Goal: Task Accomplishment & Management: Manage account settings

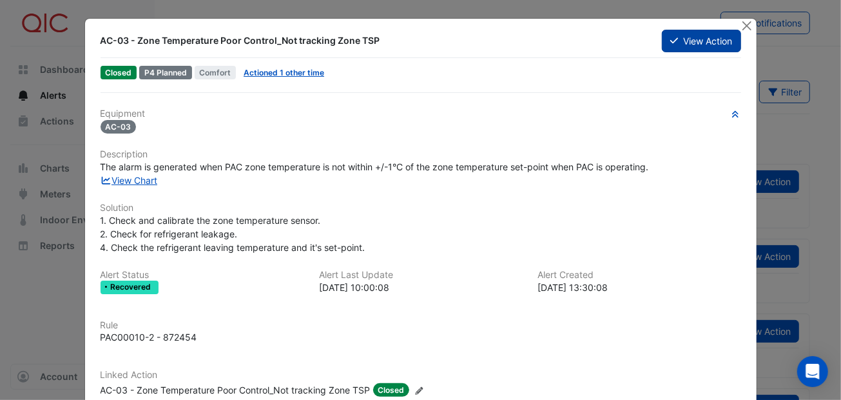
click at [670, 40] on icon at bounding box center [674, 40] width 8 height 9
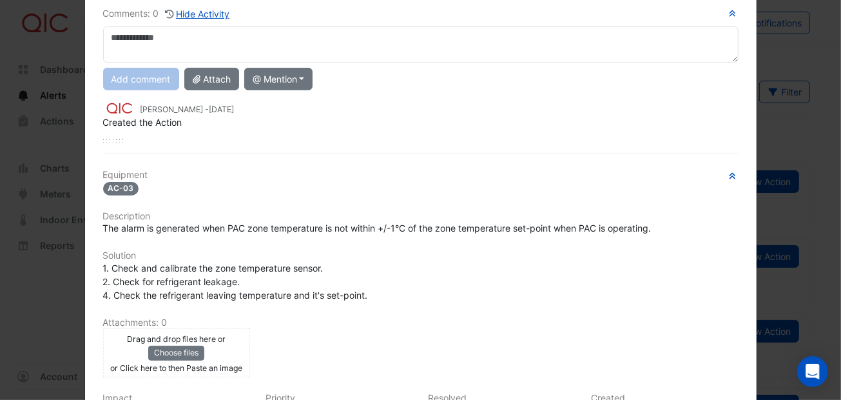
scroll to position [253, 0]
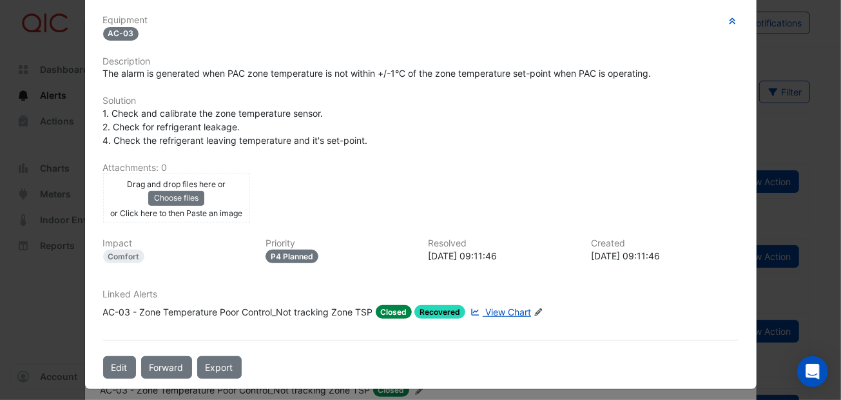
click at [315, 342] on div "Comments: 0 Hide Activity Add comment Attach @ Mention Airmaster [GEOGRAPHIC_DA…" at bounding box center [420, 107] width 651 height 543
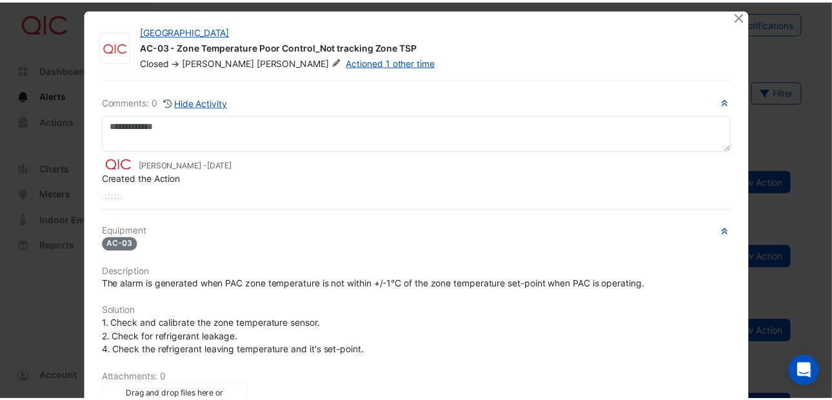
scroll to position [0, 0]
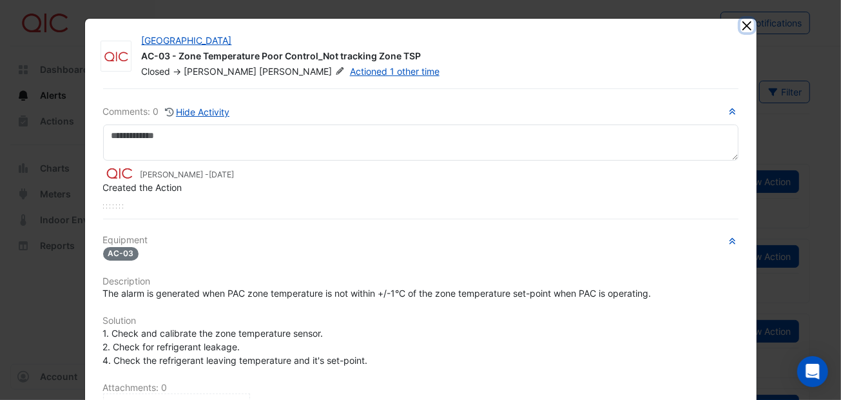
click at [741, 26] on button "Close" at bounding box center [748, 26] width 14 height 14
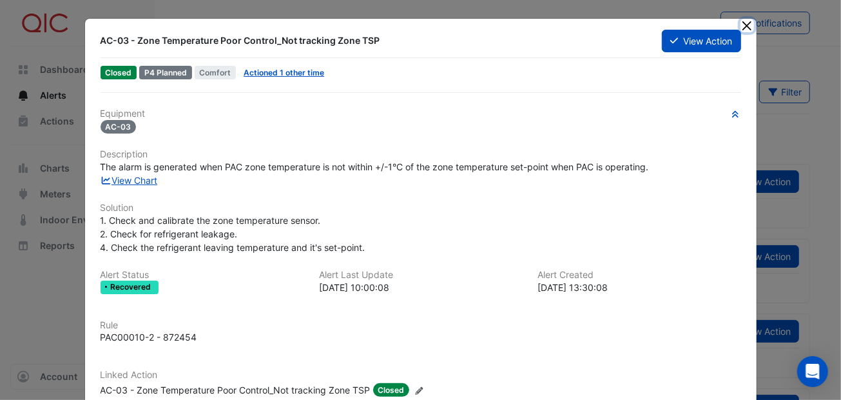
click at [741, 19] on button "Close" at bounding box center [748, 26] width 14 height 14
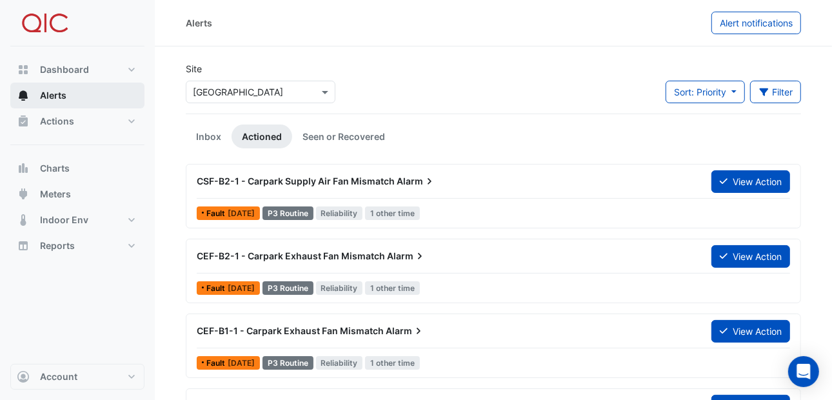
click at [57, 95] on span "Alerts" at bounding box center [53, 95] width 26 height 13
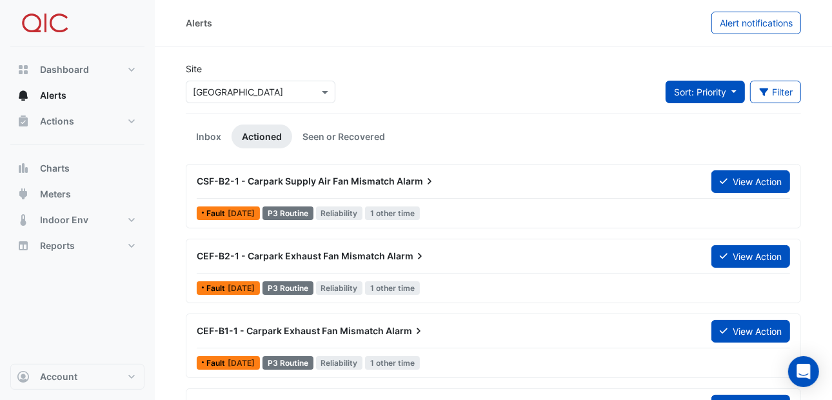
click at [736, 90] on button "Sort: Priority" at bounding box center [704, 92] width 79 height 23
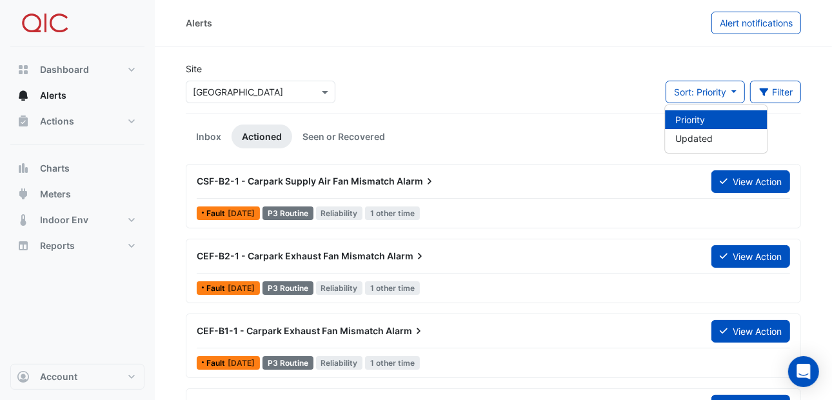
click at [691, 117] on li "Priority" at bounding box center [716, 119] width 102 height 19
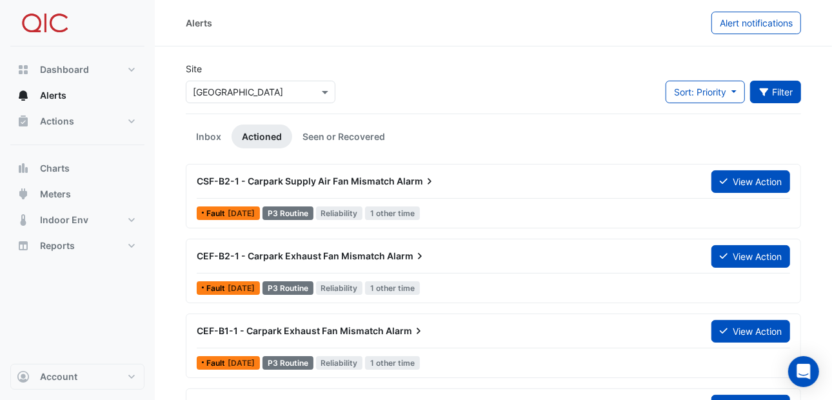
click at [767, 95] on icon "button" at bounding box center [764, 92] width 12 height 9
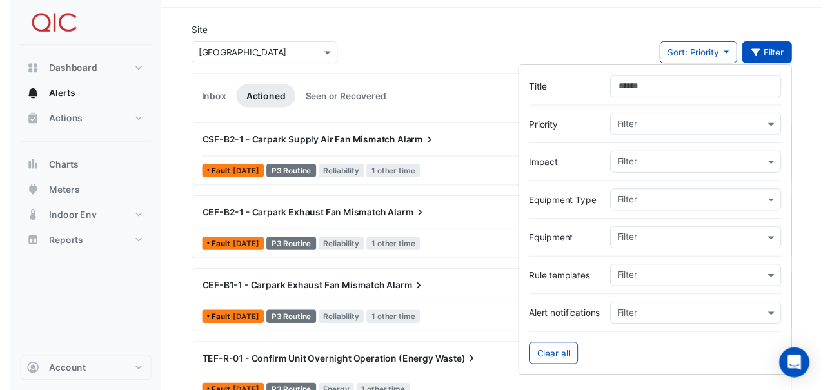
scroll to position [64, 0]
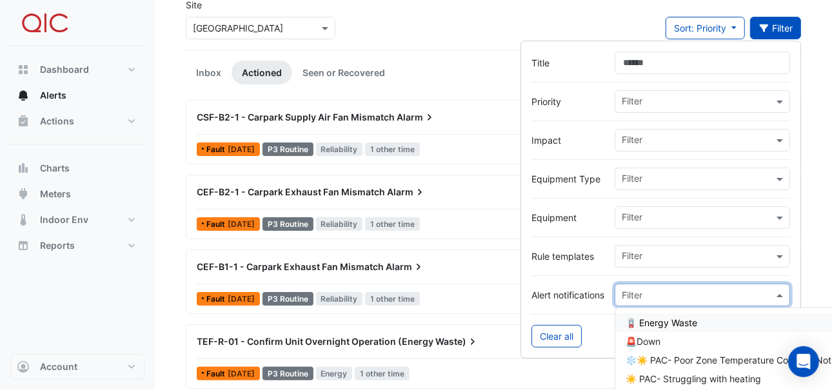
click at [783, 297] on span at bounding box center [781, 295] width 16 height 14
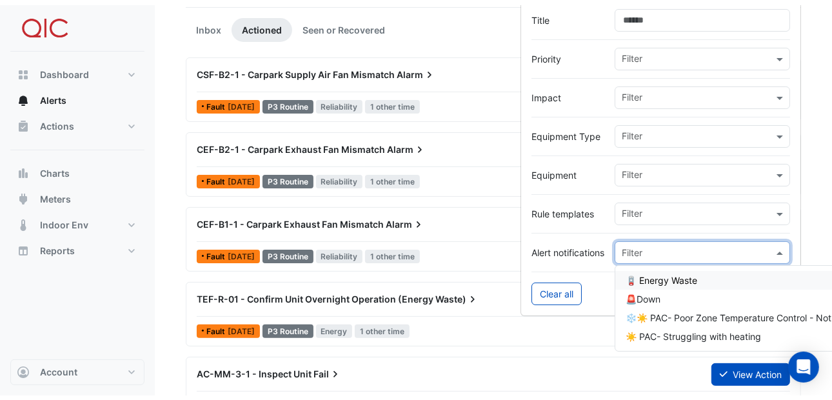
scroll to position [129, 0]
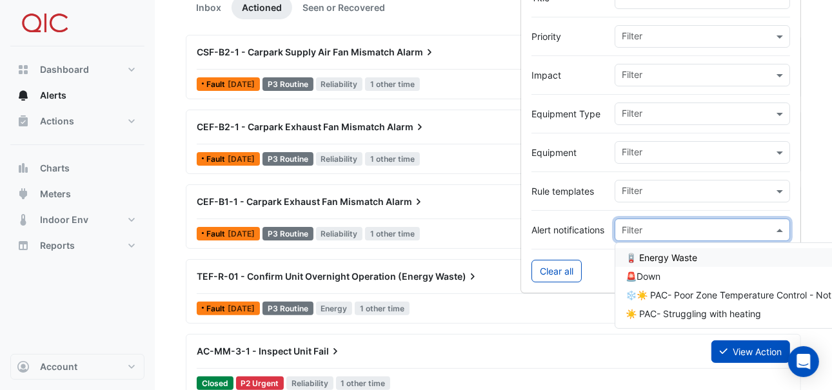
click at [600, 242] on div at bounding box center [660, 245] width 259 height 8
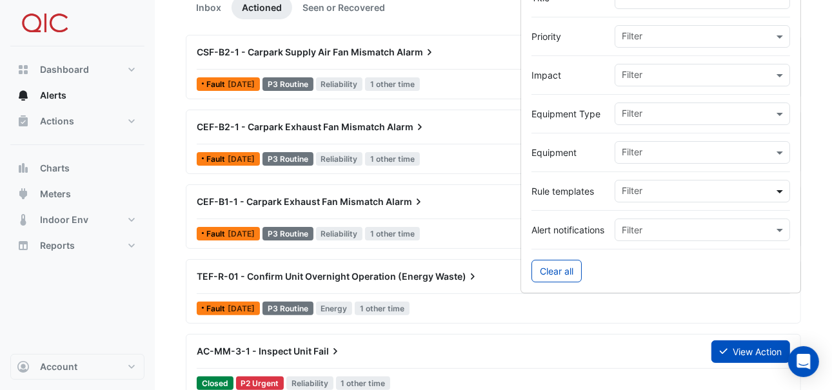
click at [776, 188] on span at bounding box center [781, 191] width 16 height 14
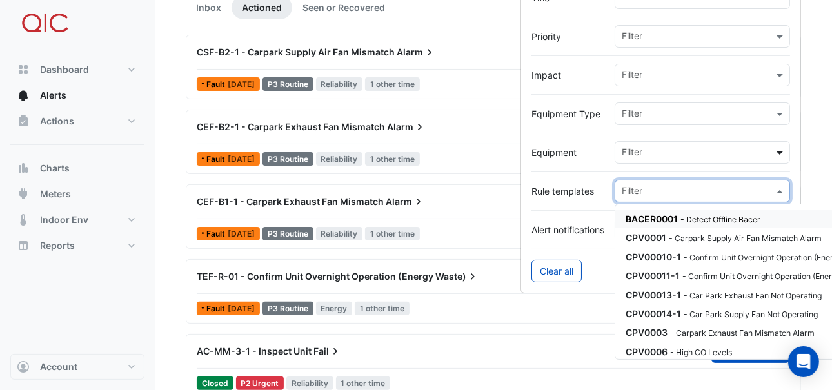
click at [774, 148] on span at bounding box center [781, 153] width 16 height 14
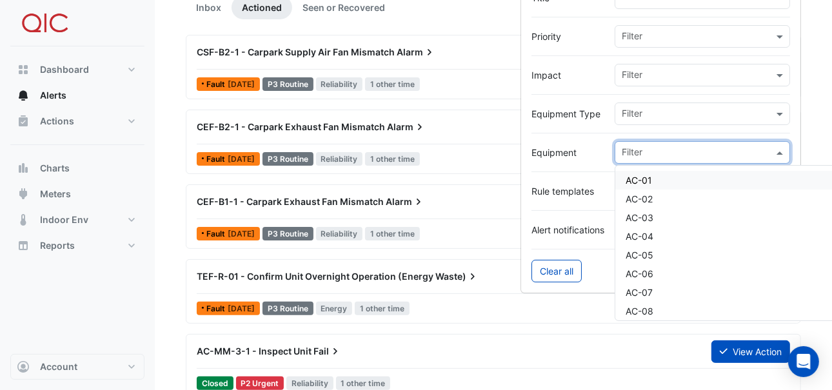
click at [768, 110] on input "text" at bounding box center [697, 115] width 152 height 14
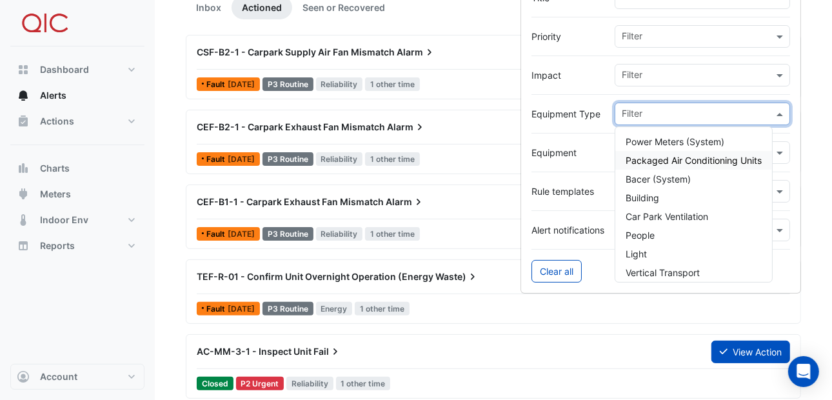
scroll to position [64, 0]
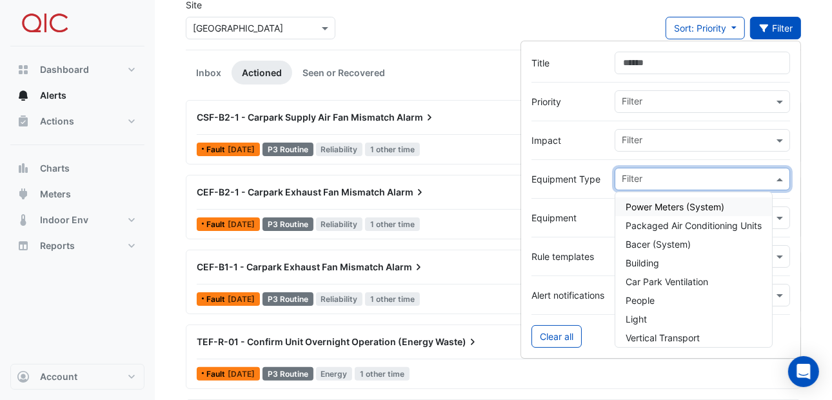
click at [551, 152] on div at bounding box center [660, 160] width 259 height 16
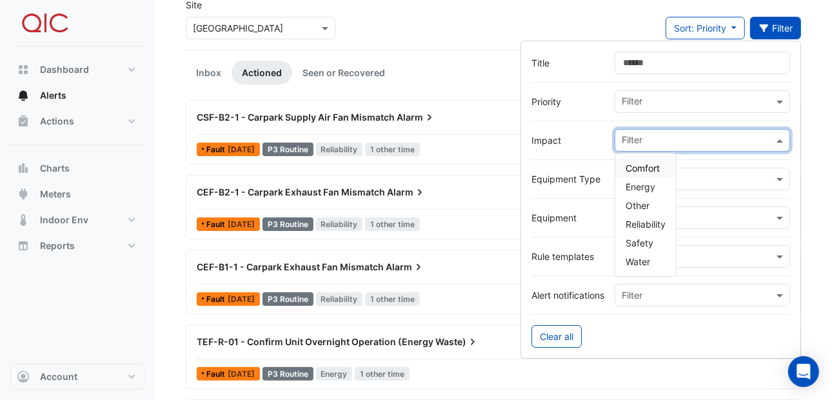
click at [775, 137] on span at bounding box center [781, 140] width 16 height 14
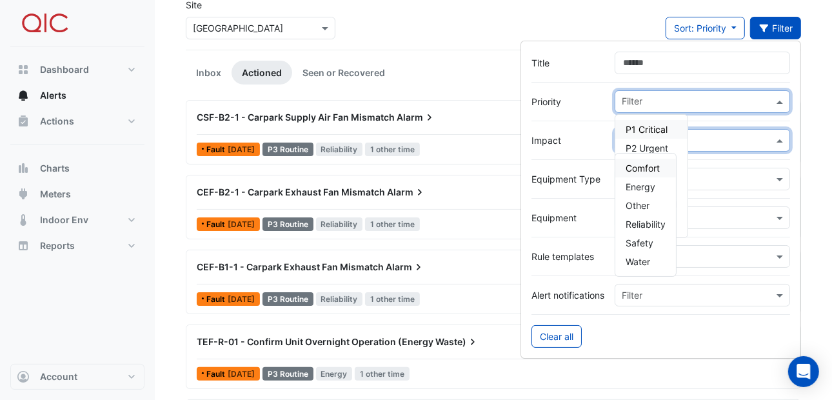
click at [692, 98] on input "text" at bounding box center [697, 103] width 152 height 14
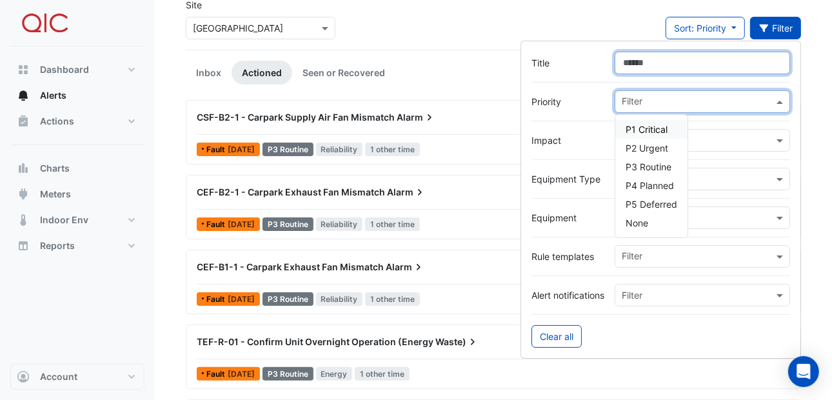
click at [674, 58] on input "Title" at bounding box center [701, 63] width 175 height 23
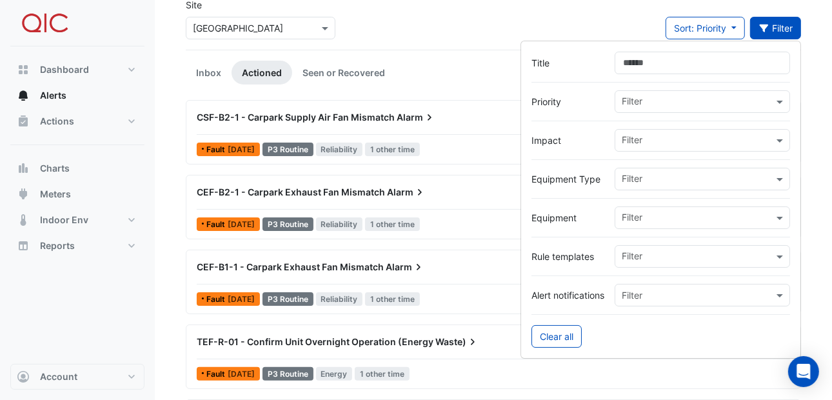
click at [444, 70] on ul "Inbox Actioned Seen or Recovered" at bounding box center [493, 73] width 615 height 24
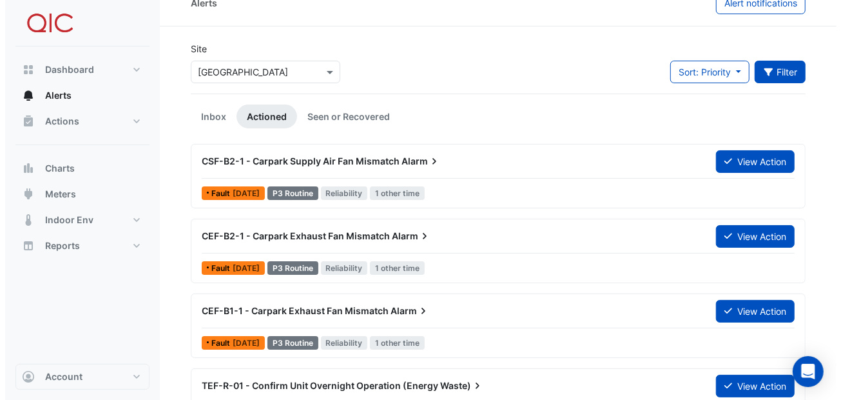
scroll to position [0, 0]
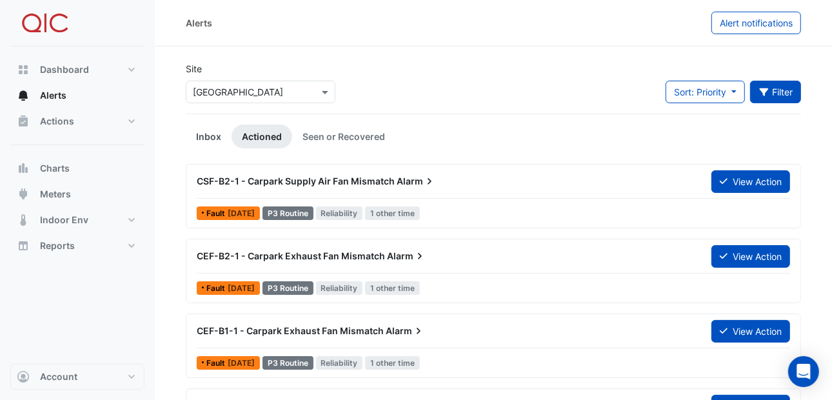
click at [211, 135] on link "Inbox" at bounding box center [209, 136] width 46 height 24
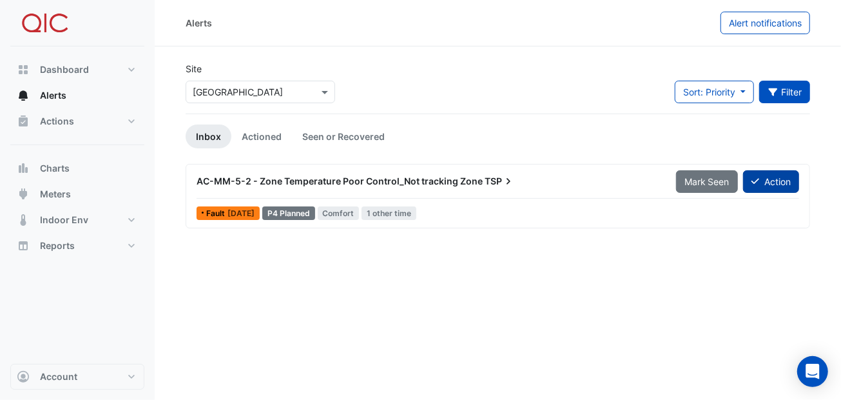
click at [759, 179] on button "Action" at bounding box center [771, 181] width 56 height 23
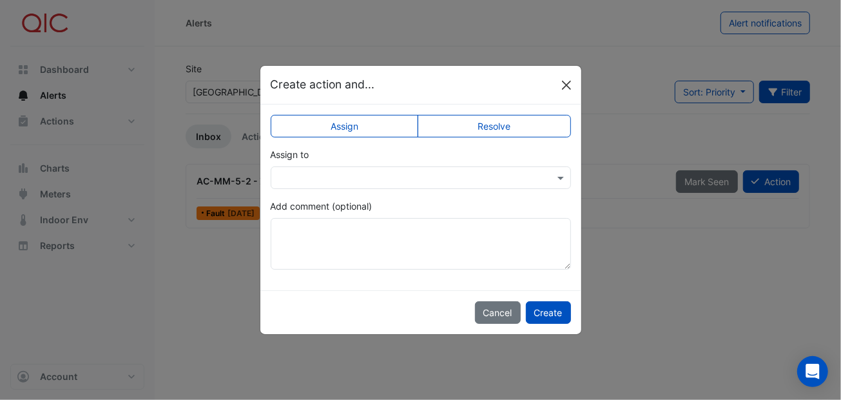
click at [573, 87] on button "Close" at bounding box center [566, 84] width 19 height 19
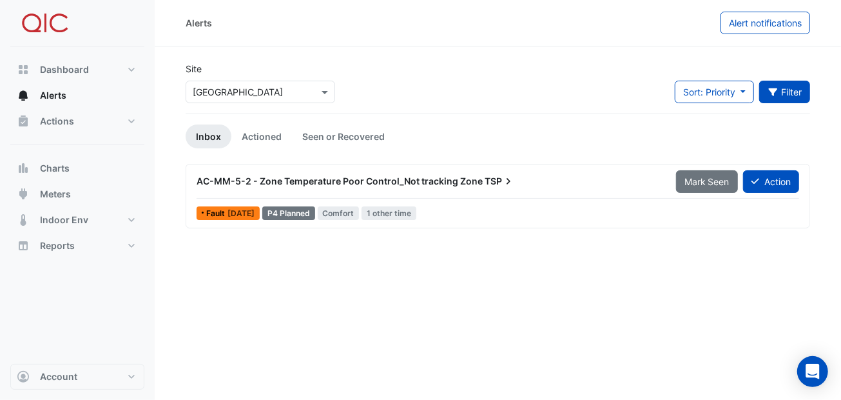
click at [228, 178] on span "AC-MM-5-2 - Zone Temperature Poor Control_Not tracking Zone" at bounding box center [340, 180] width 286 height 11
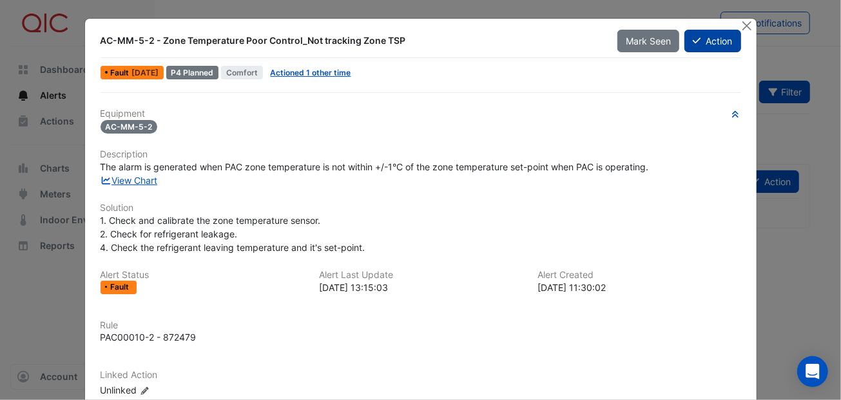
click at [701, 35] on button "Action" at bounding box center [713, 41] width 56 height 23
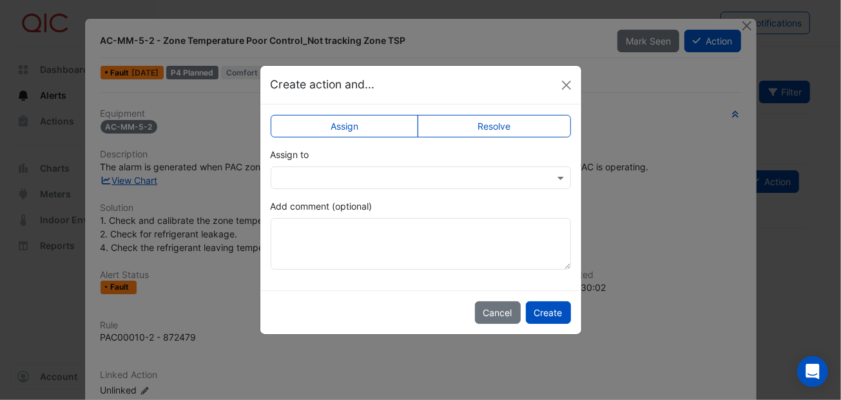
click at [445, 126] on label "Resolve" at bounding box center [494, 126] width 153 height 23
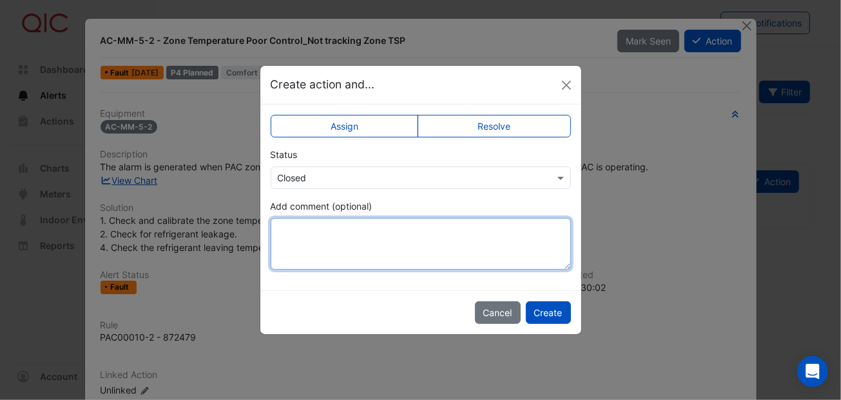
click at [302, 235] on textarea "Add comment (optional)" at bounding box center [421, 244] width 300 height 52
type textarea "**********"
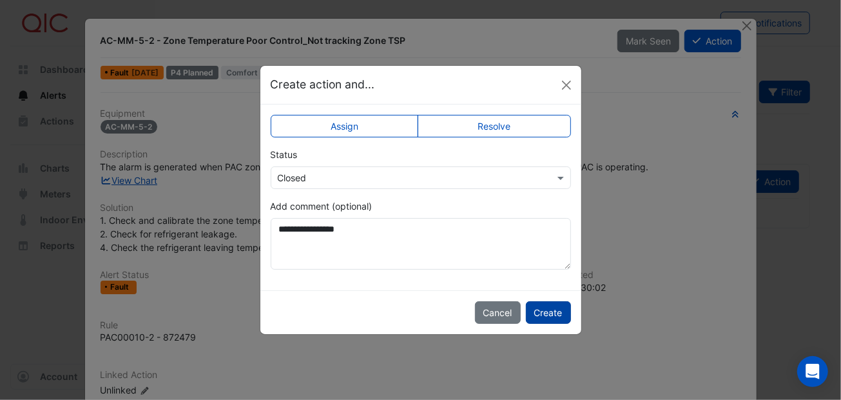
click at [545, 305] on button "Create" at bounding box center [548, 312] width 45 height 23
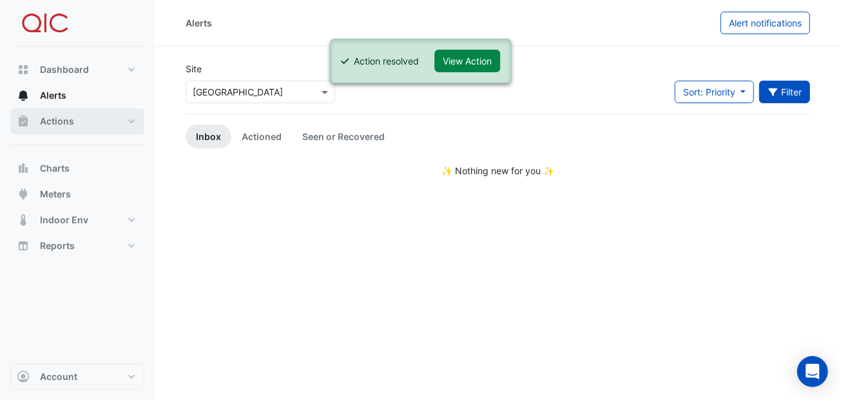
click at [47, 119] on span "Actions" at bounding box center [57, 121] width 34 height 13
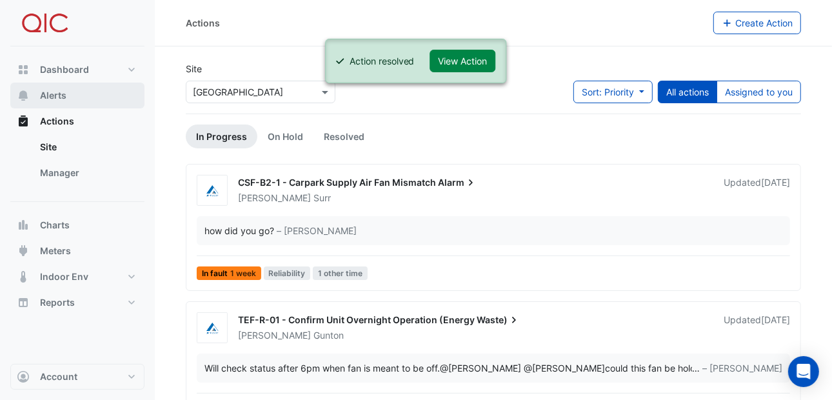
click at [50, 98] on span "Alerts" at bounding box center [53, 95] width 26 height 13
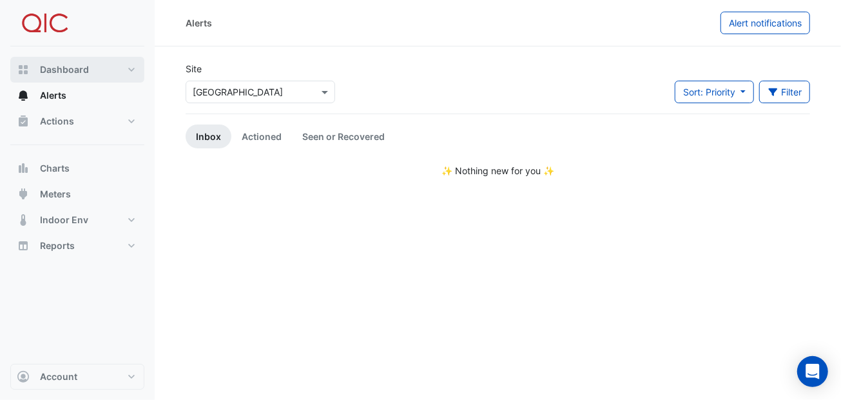
click at [66, 64] on span "Dashboard" at bounding box center [64, 69] width 49 height 13
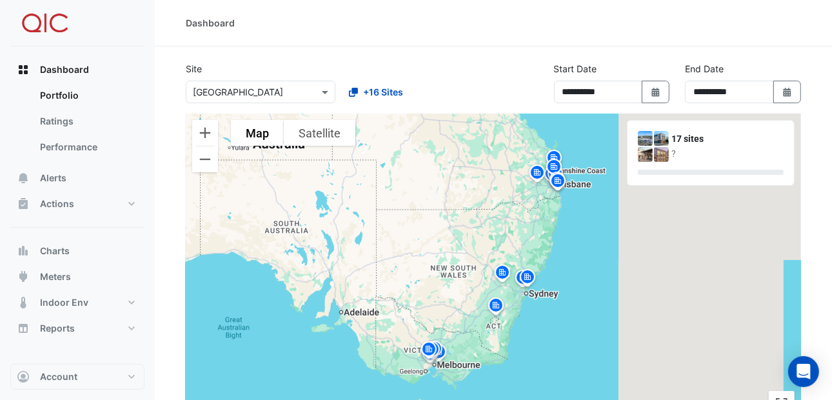
click at [501, 271] on img at bounding box center [502, 274] width 21 height 23
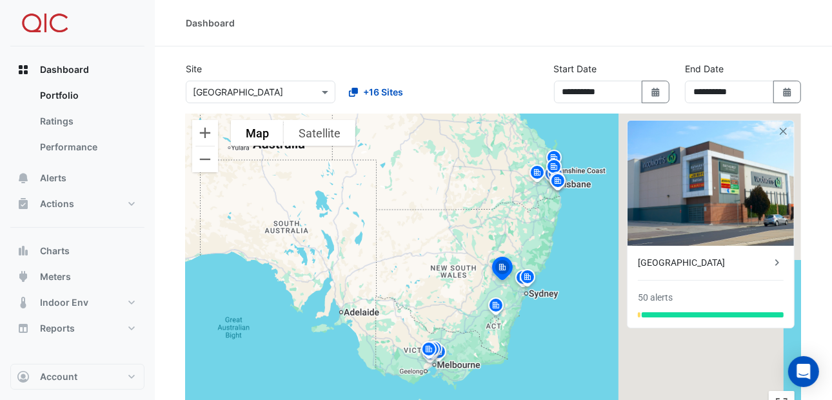
click at [494, 305] on img at bounding box center [495, 307] width 21 height 23
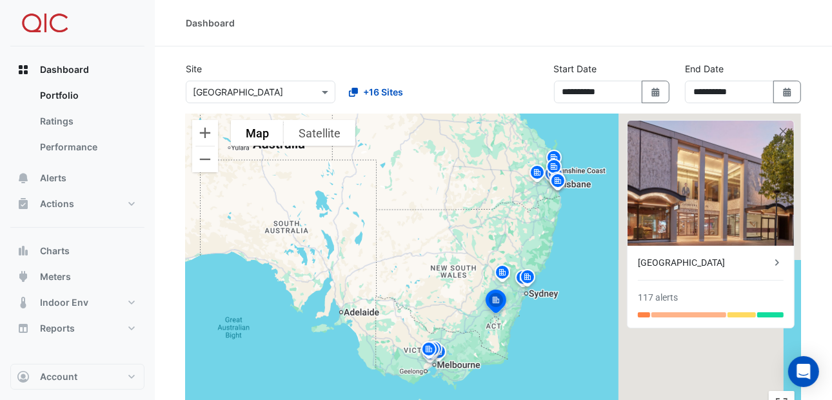
click at [429, 348] on img at bounding box center [428, 351] width 21 height 23
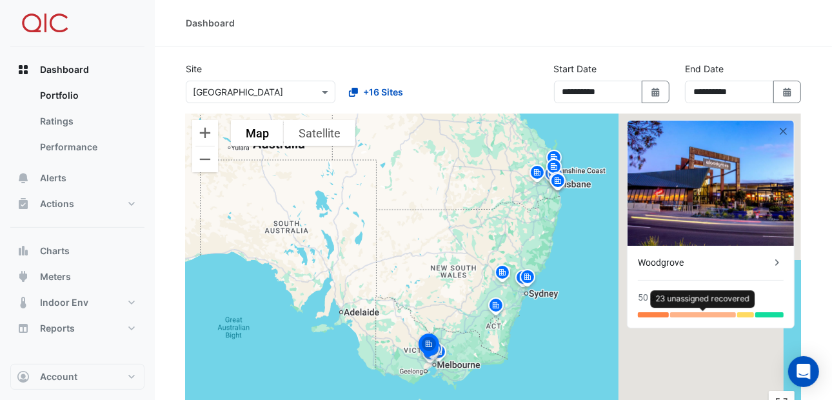
click at [691, 312] on div at bounding box center [702, 314] width 65 height 5
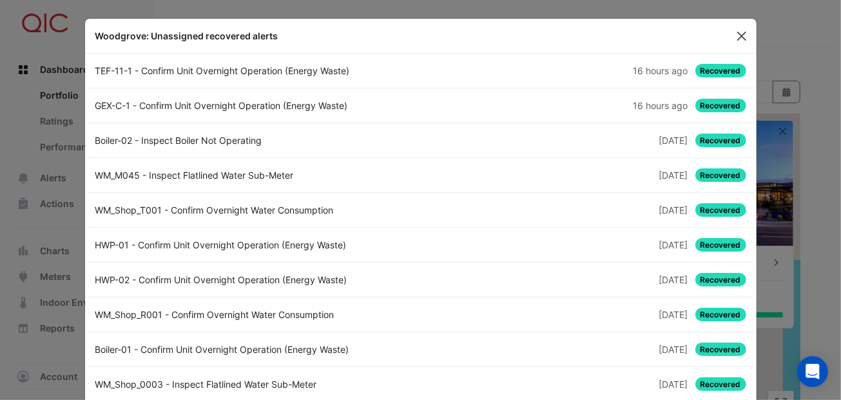
click at [734, 32] on button "Close" at bounding box center [741, 35] width 19 height 19
